Goal: Task Accomplishment & Management: Manage account settings

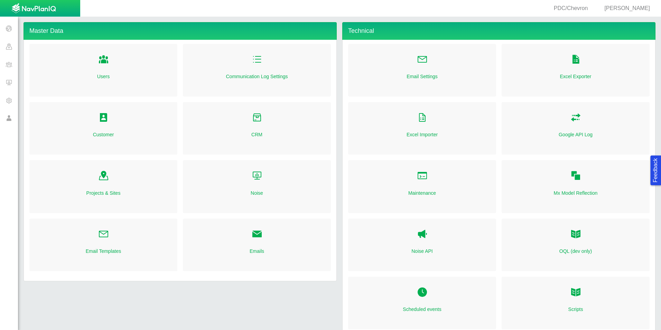
click at [628, 12] on div "[PERSON_NAME]" at bounding box center [626, 8] width 51 height 8
select select "42784196460033009"
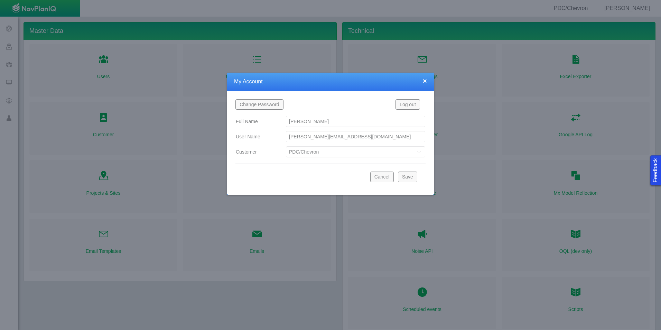
click at [366, 137] on input "gareth.svanda@urbansolutiongroup.com" at bounding box center [355, 136] width 139 height 11
click at [413, 104] on button "Log out" at bounding box center [407, 104] width 25 height 10
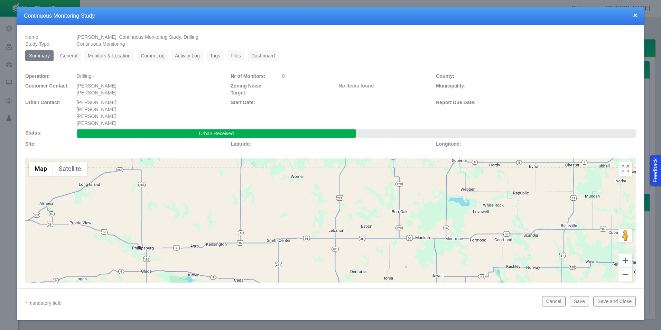
type textarea "x"
